Goal: Information Seeking & Learning: Compare options

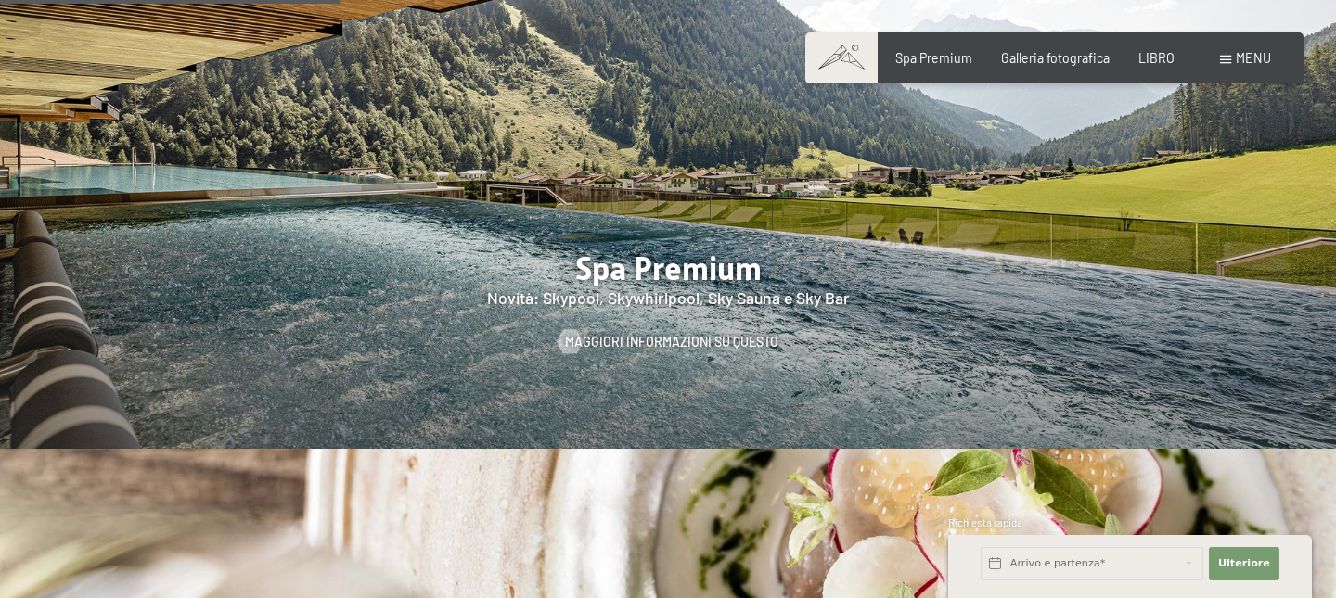
scroll to position [2172, 0]
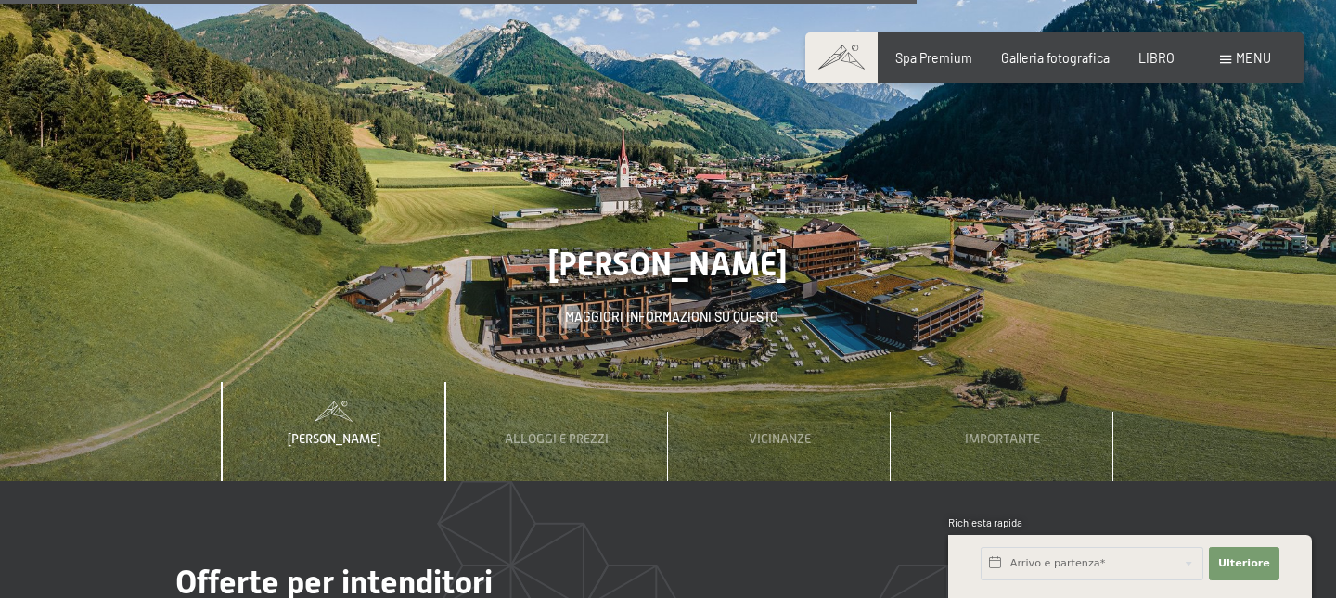
scroll to position [5267, 0]
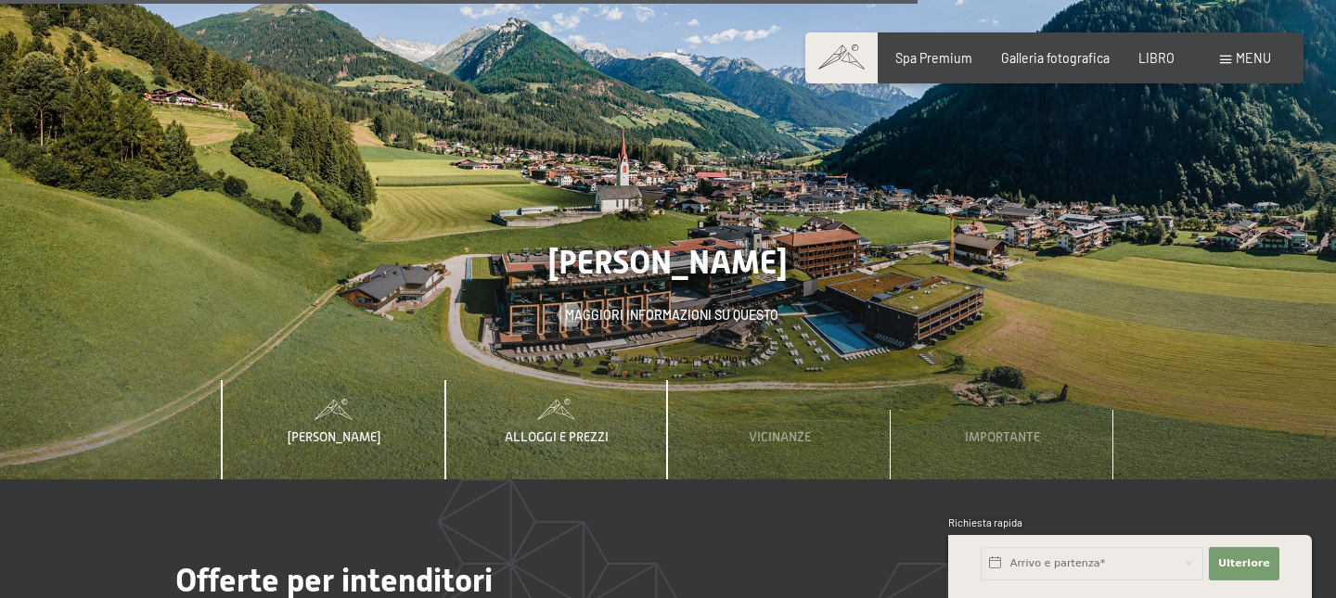
click at [552, 429] on font "Alloggi e prezzi" at bounding box center [557, 436] width 104 height 15
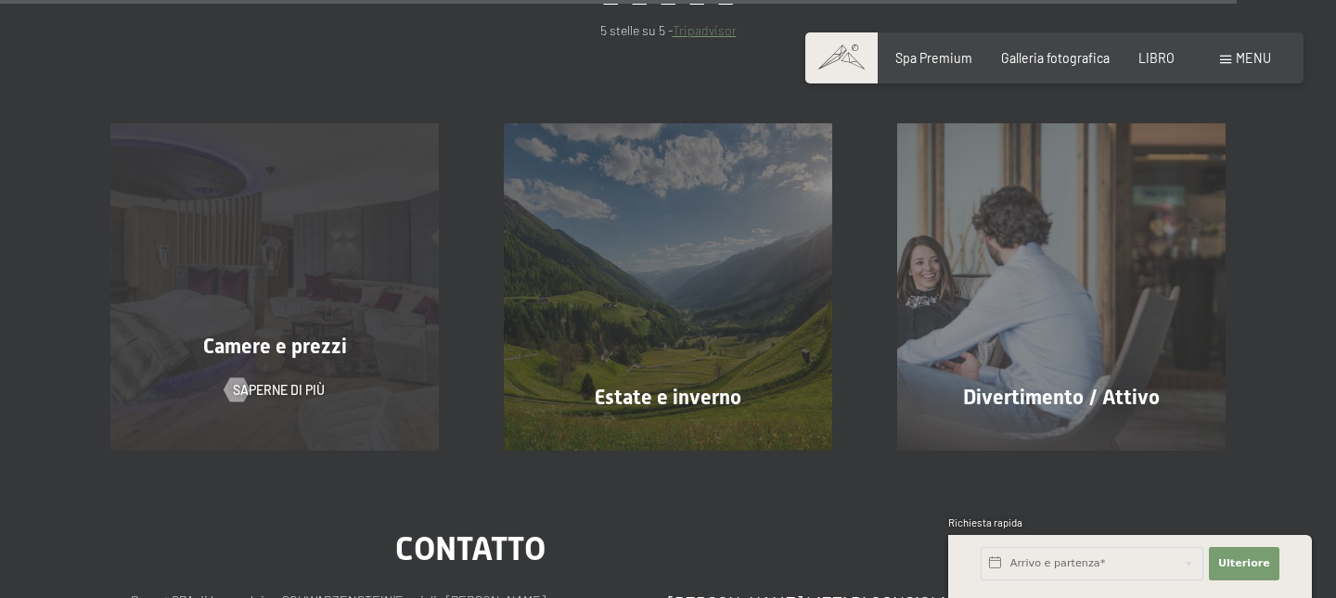
scroll to position [7180, 0]
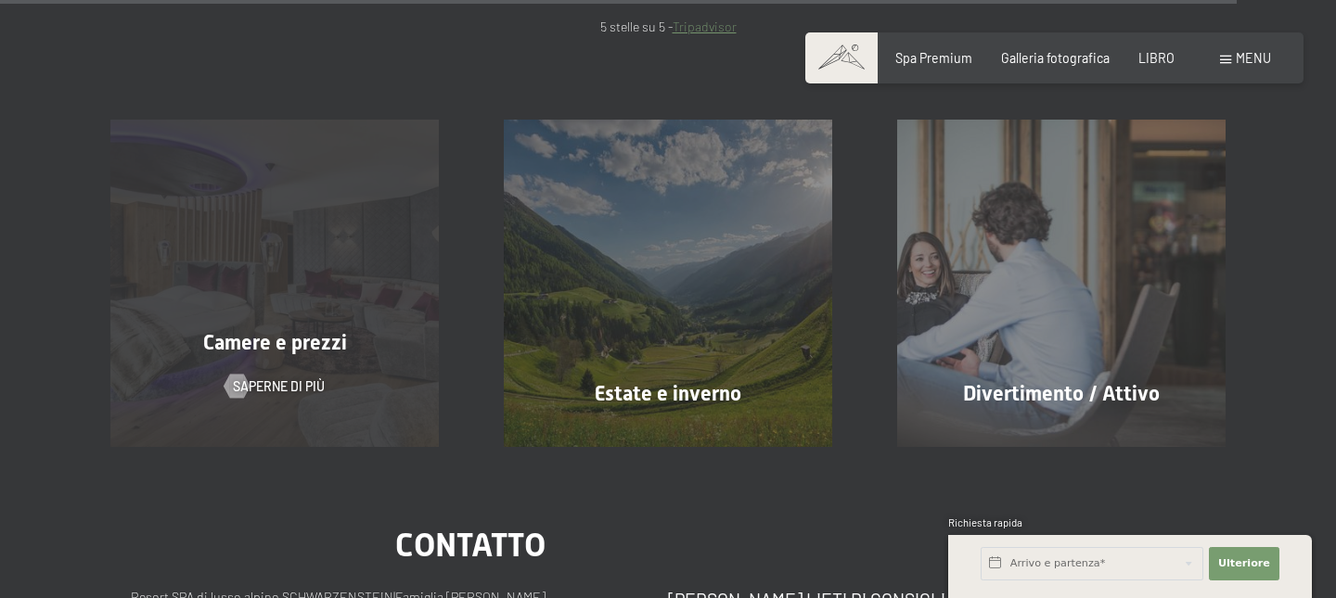
click at [280, 331] on font "Camere e prezzi" at bounding box center [275, 342] width 144 height 23
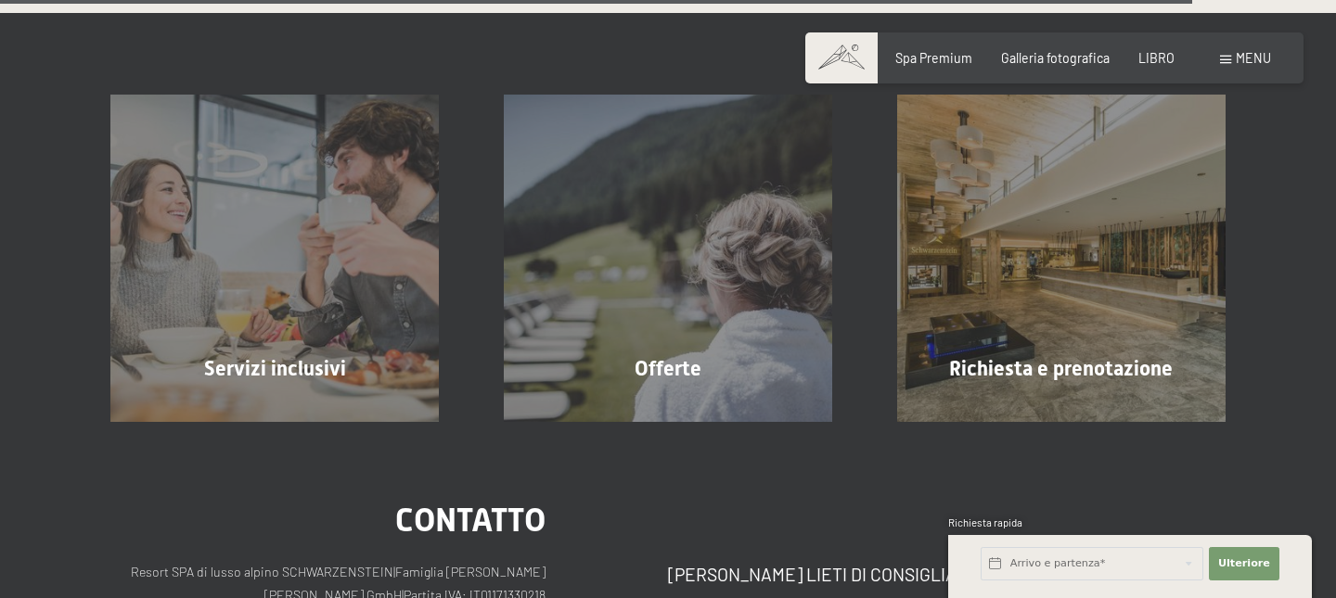
scroll to position [4822, 0]
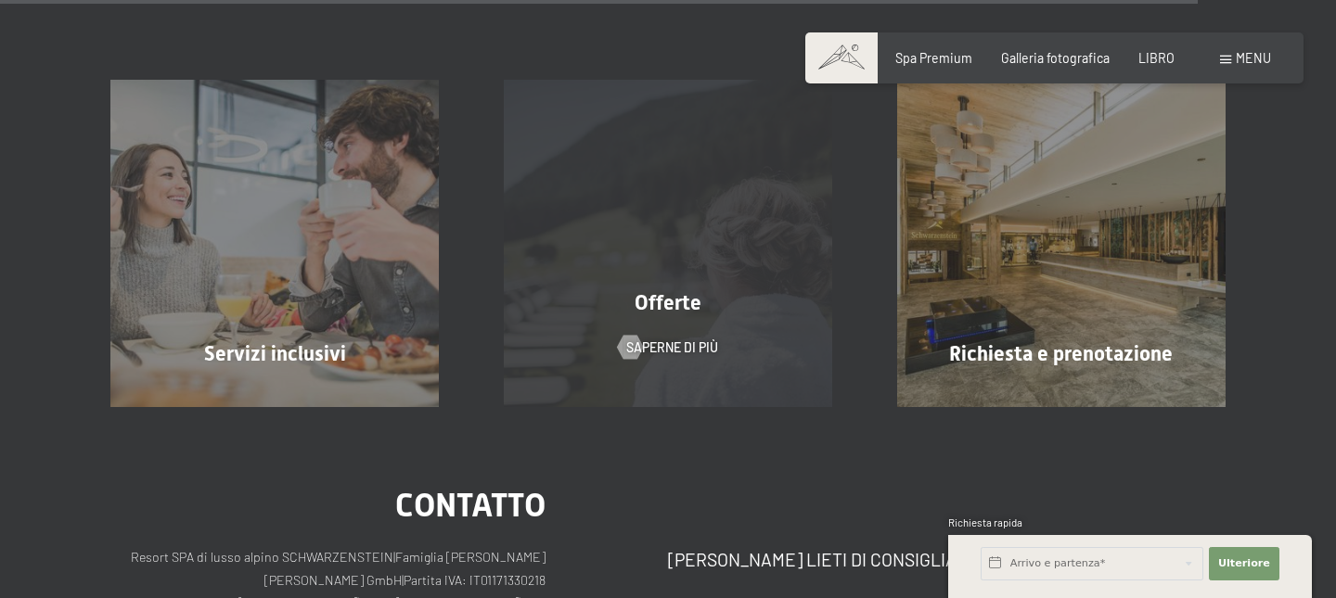
click at [663, 291] on font "Offerte" at bounding box center [667, 302] width 67 height 23
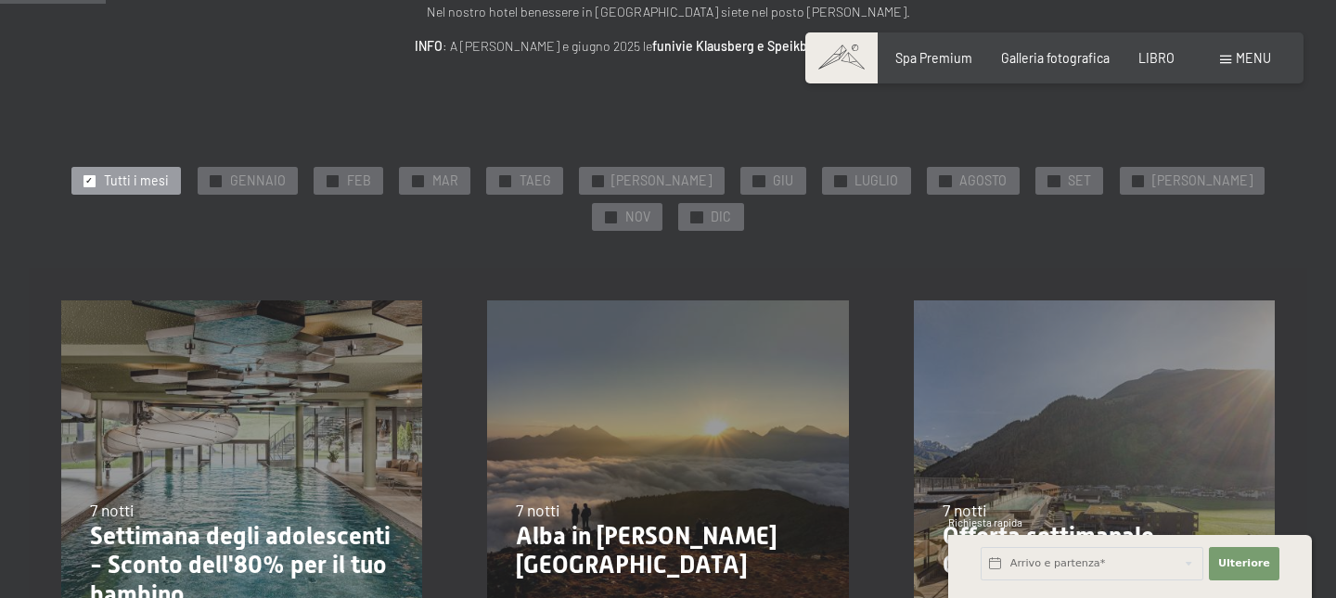
scroll to position [264, 0]
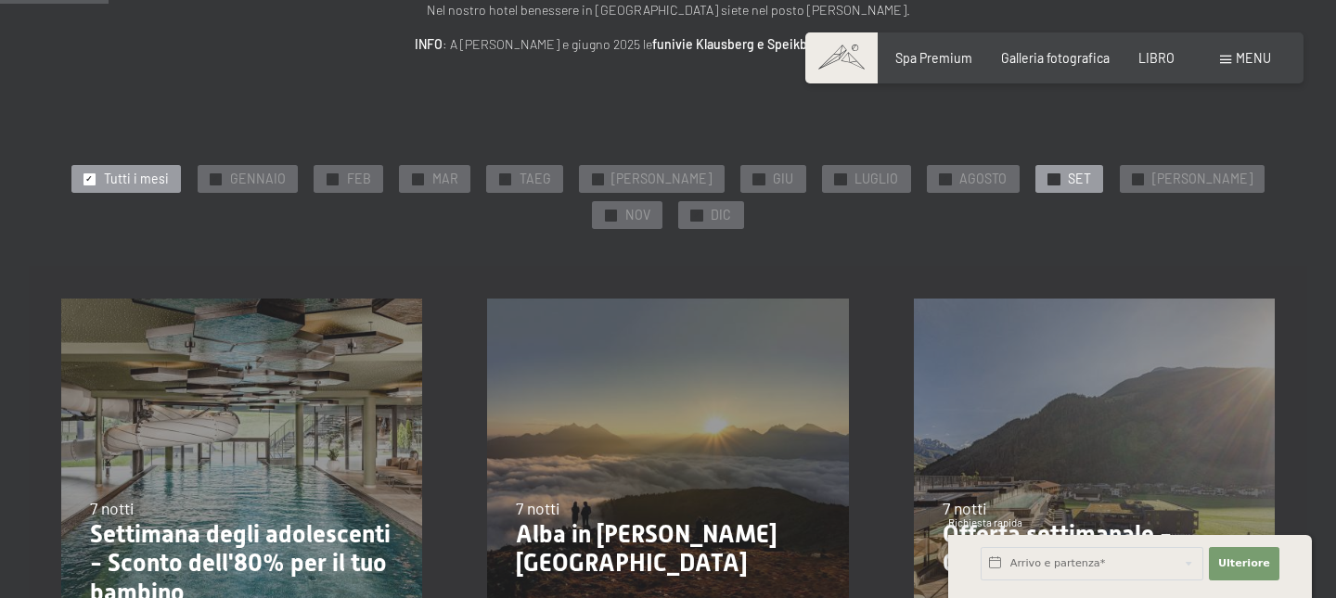
click at [1035, 182] on div "✓ SET" at bounding box center [1069, 179] width 68 height 28
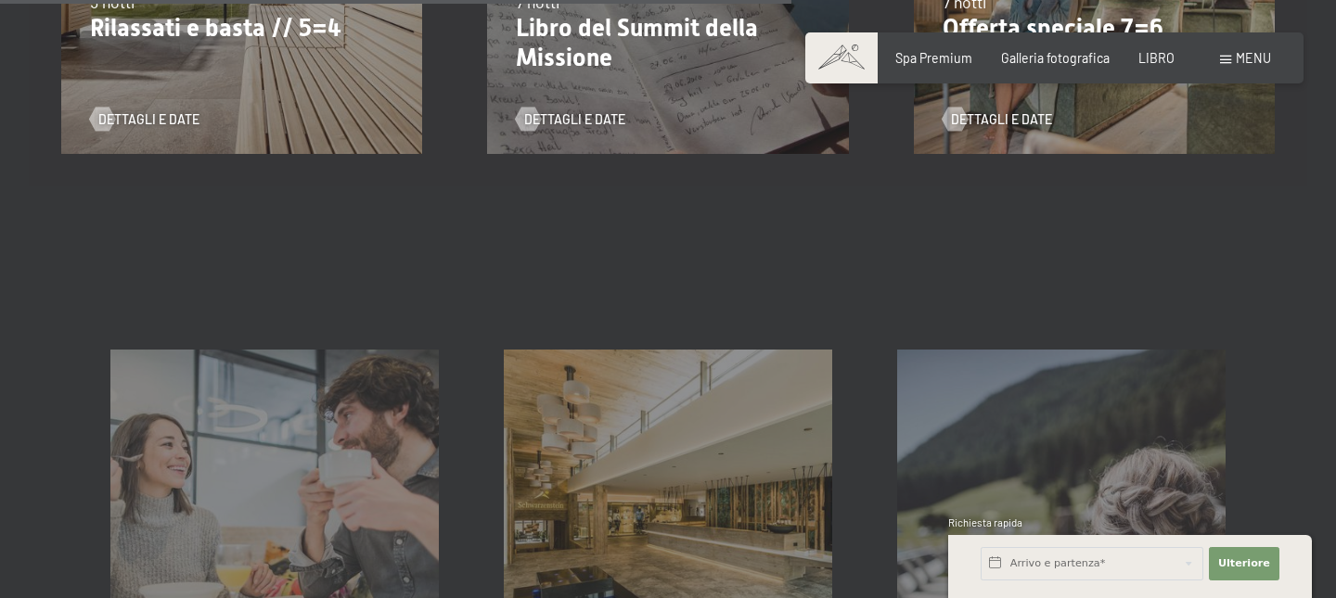
scroll to position [1186, 0]
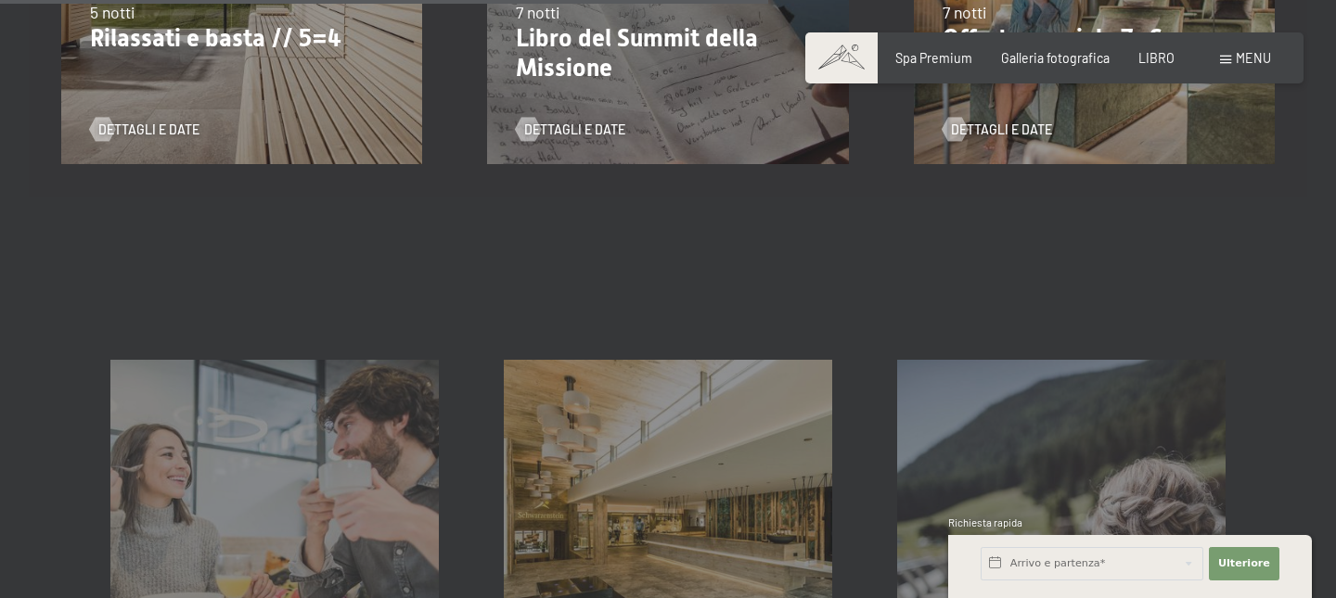
click at [1248, 50] on font "menu" at bounding box center [1253, 58] width 35 height 16
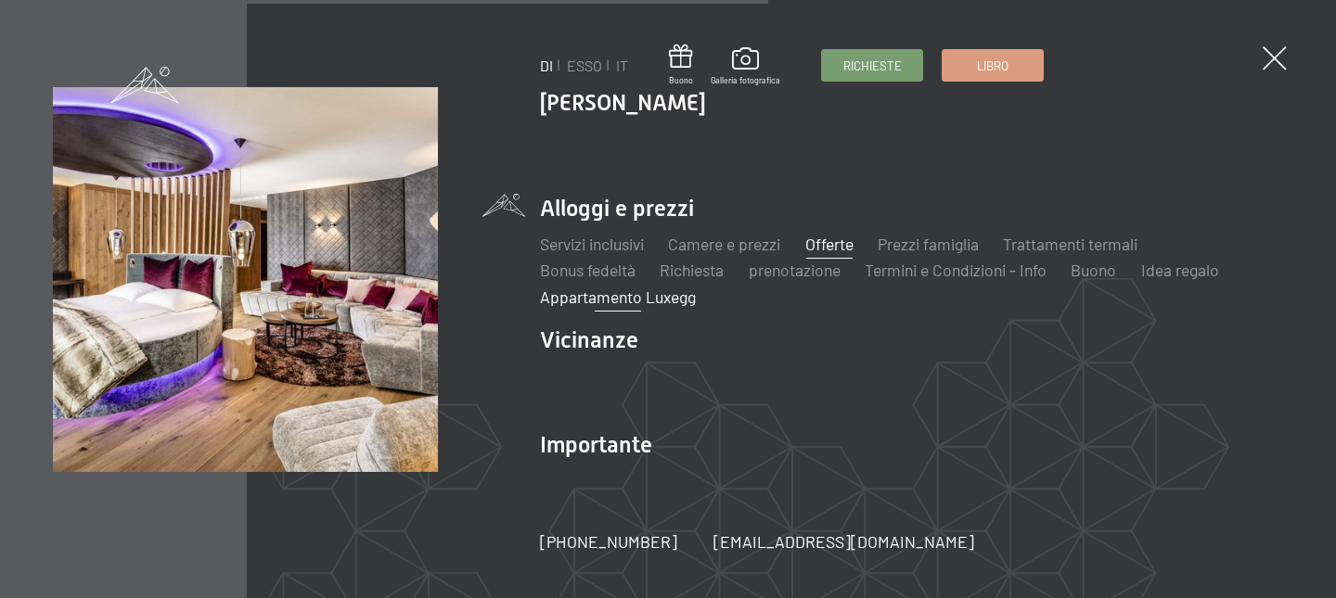
click at [665, 295] on font "Appartamento Luxegg" at bounding box center [618, 297] width 156 height 20
click at [736, 198] on li "Alloggi e prezzi Servizi inclusivi Camere e prezzi lista Offerte lista Prezzi f…" at bounding box center [911, 250] width 742 height 115
click at [752, 246] on font "Camere e prezzi" at bounding box center [725, 244] width 112 height 20
